Goal: Information Seeking & Learning: Compare options

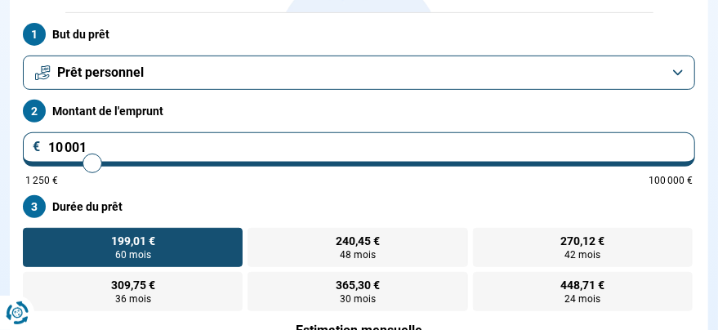
scroll to position [261, 0]
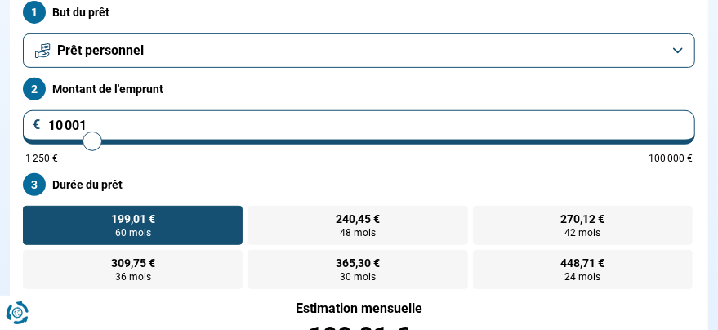
type input "9 250"
type input "9250"
type input "9 000"
type input "9000"
type input "8 250"
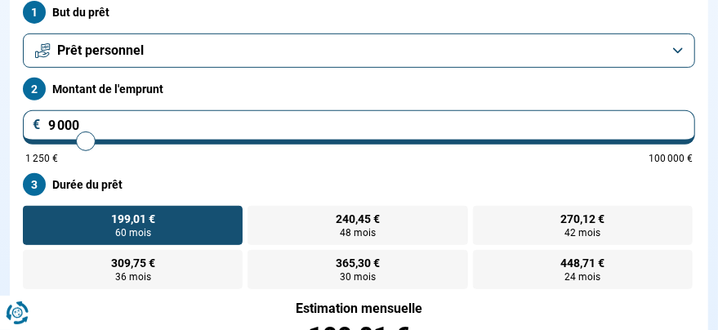
type input "8250"
type input "8 000"
type input "8000"
type input "7 750"
type input "7750"
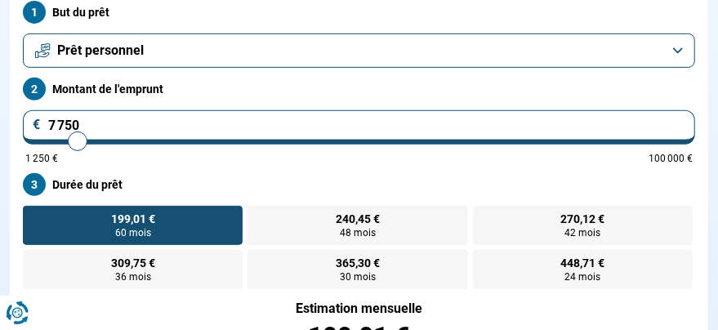
type input "7 500"
type input "7500"
type input "7 250"
type input "7250"
type input "7 000"
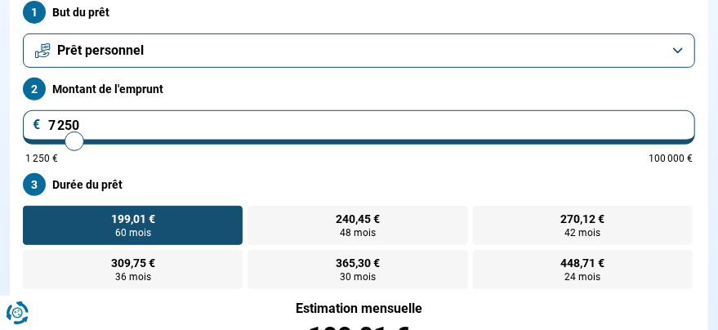
type input "7000"
type input "6 750"
type input "6750"
type input "6 500"
type input "6500"
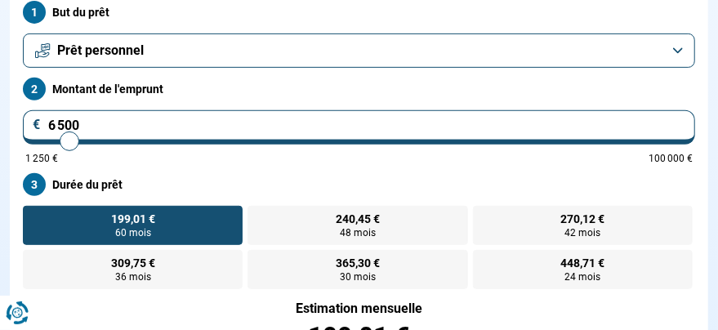
type input "6 000"
type input "6000"
type input "5 750"
type input "5750"
type input "6 000"
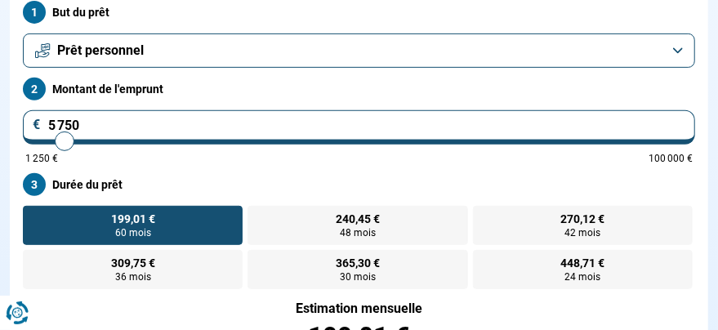
type input "6000"
type input "6 250"
type input "6250"
type input "6 500"
type input "6500"
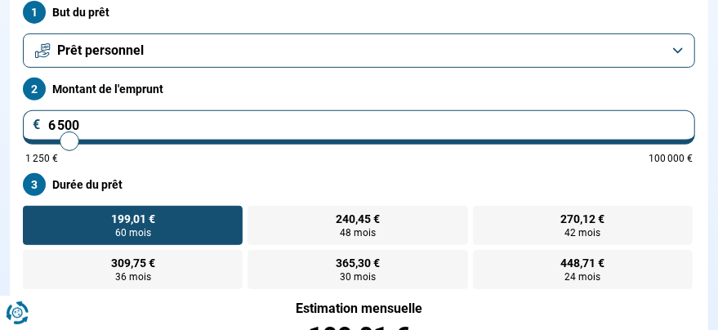
type input "6 750"
type input "6750"
type input "7 250"
type input "7250"
type input "7 500"
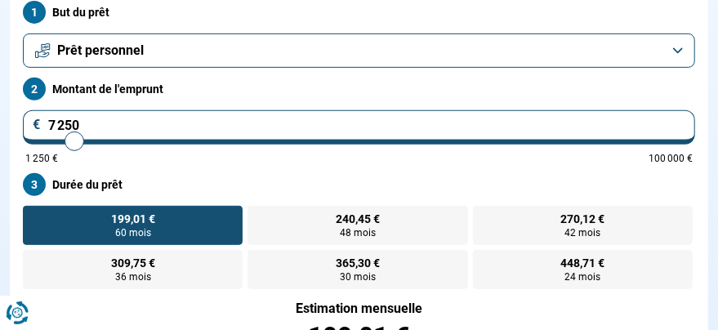
type input "7500"
type input "7 750"
type input "7750"
type input "7 500"
type input "7500"
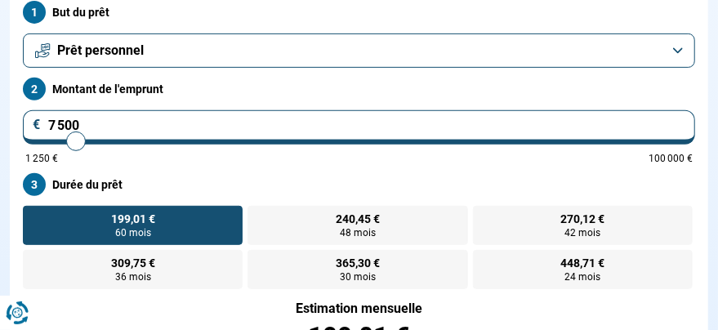
type input "7 250"
type input "7250"
type input "7 000"
type input "7000"
type input "6 500"
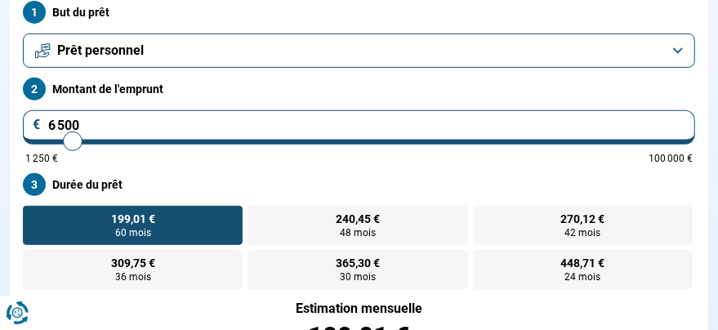
type input "6500"
type input "5 500"
type input "5500"
type input "5 250"
type input "5250"
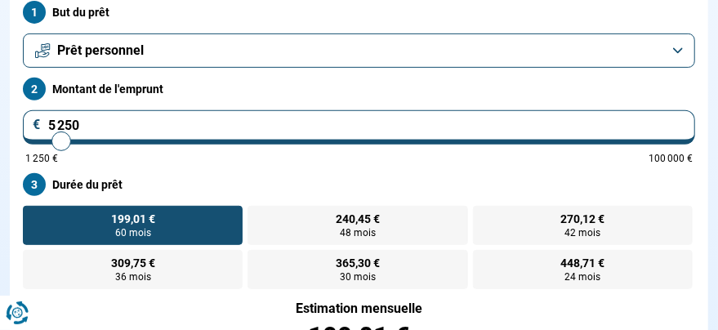
type input "5 500"
type input "5500"
type input "5 250"
type input "5250"
type input "5 000"
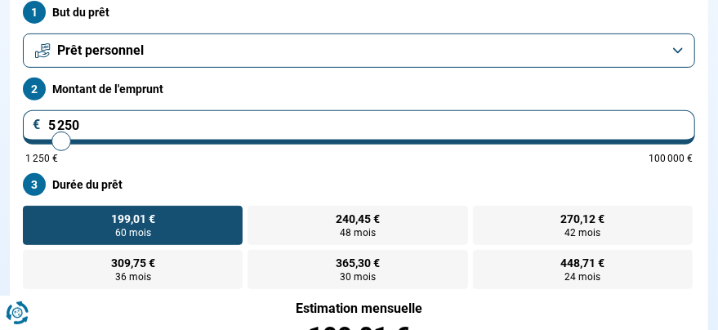
type input "5000"
type input "4 750"
type input "4750"
type input "4 500"
type input "4500"
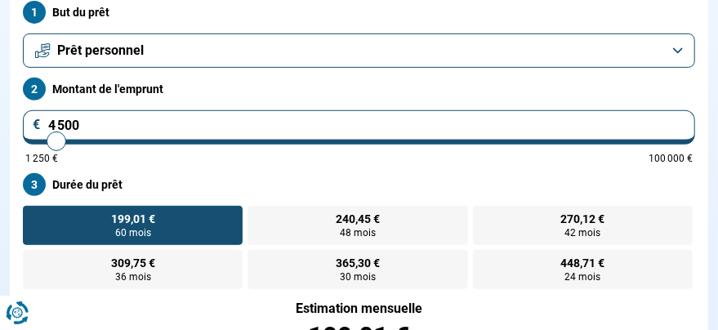
type input "4 250"
type input "4250"
type input "4 500"
type input "4500"
type input "4 750"
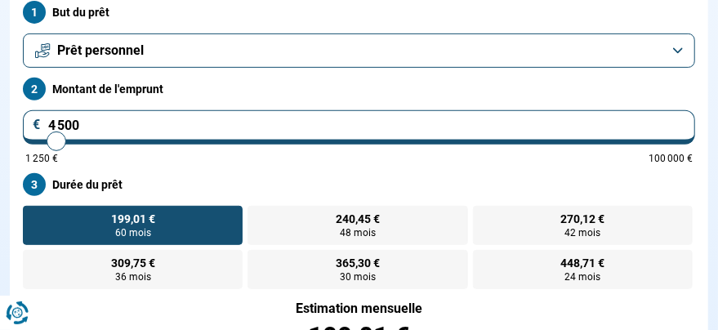
type input "4750"
type input "5 000"
drag, startPoint x: 97, startPoint y: 212, endPoint x: 66, endPoint y: 207, distance: 31.4
type input "5000"
click at [66, 143] on input "range" at bounding box center [358, 141] width 667 height 3
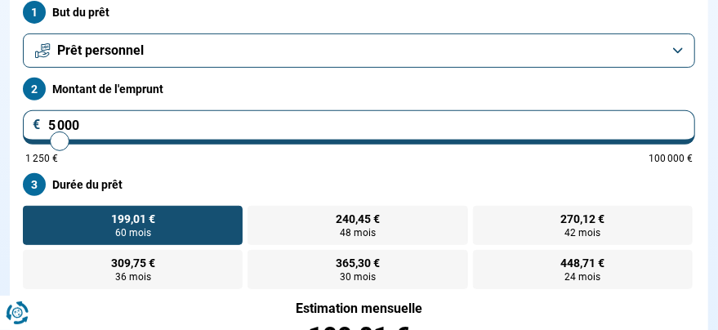
radio input "true"
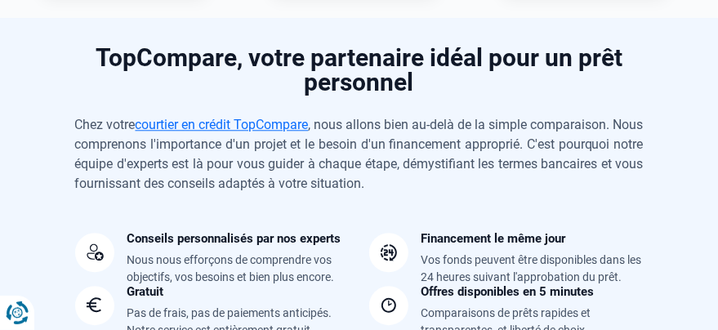
scroll to position [1564, 0]
